Goal: Navigation & Orientation: Find specific page/section

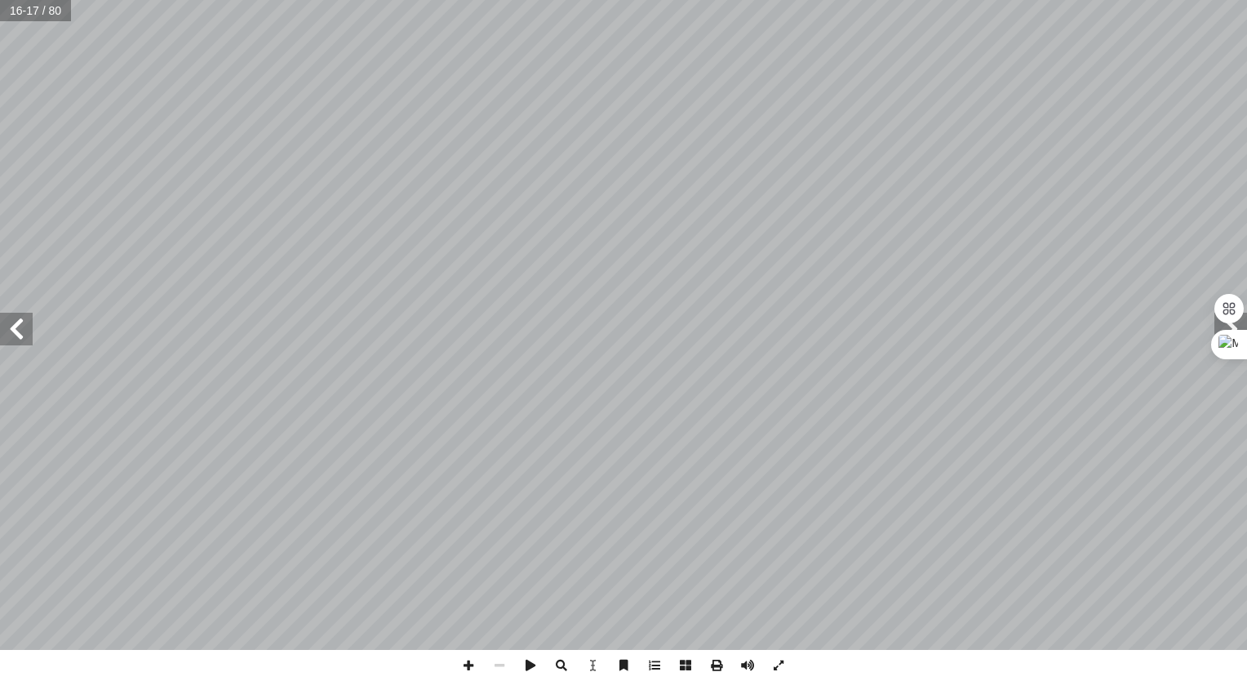
click at [1247, 149] on html "الصفحة الرئيسية الصف الأول الصف الثاني الصف الثالث الصف الرابع الصف الخامس الصف…" at bounding box center [623, 74] width 1247 height 149
click at [1247, 38] on html "الصفحة الرئيسية الصف الأول الصف الثاني الصف الثالث الصف الرابع الصف الخامس الصف…" at bounding box center [623, 74] width 1247 height 149
click at [1247, 119] on html "الصفحة الرئيسية الصف الأول الصف الثاني الصف الثالث الصف الرابع الصف الخامس الصف…" at bounding box center [623, 74] width 1247 height 149
click at [1247, 149] on html "الصفحة الرئيسية الصف الأول الصف الثاني الصف الثالث الصف الرابع الصف الخامس الصف…" at bounding box center [623, 74] width 1247 height 149
